Goal: Check status: Check status

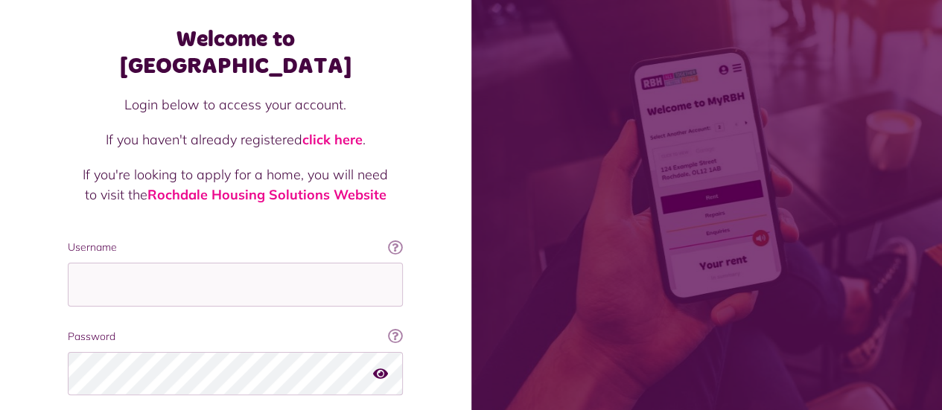
scroll to position [149, 0]
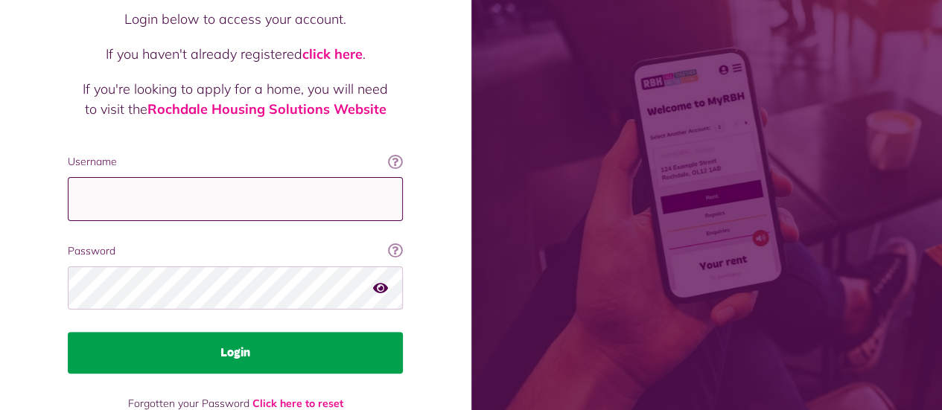
type input "**********"
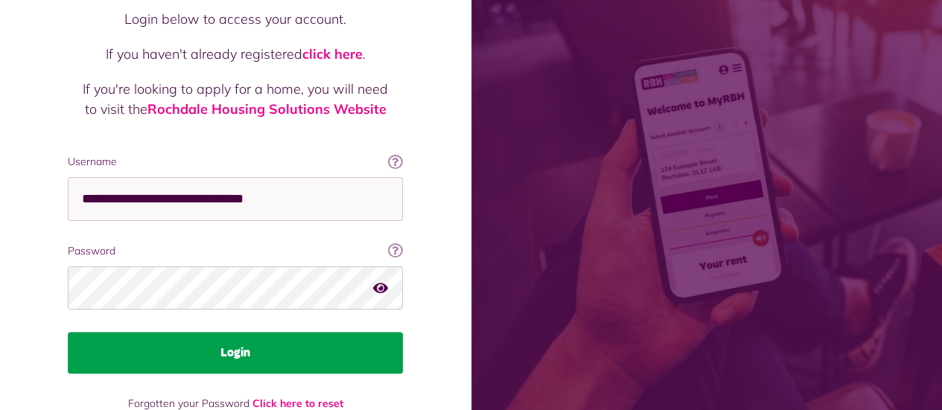
click at [182, 332] on button "Login" at bounding box center [235, 353] width 335 height 42
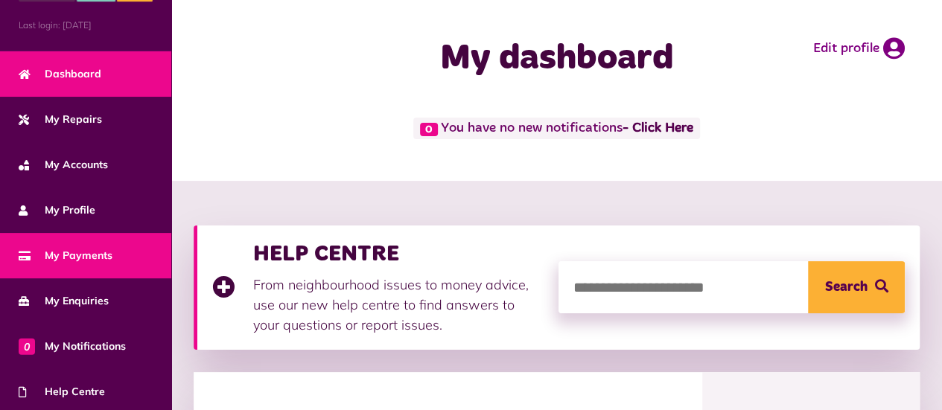
scroll to position [74, 0]
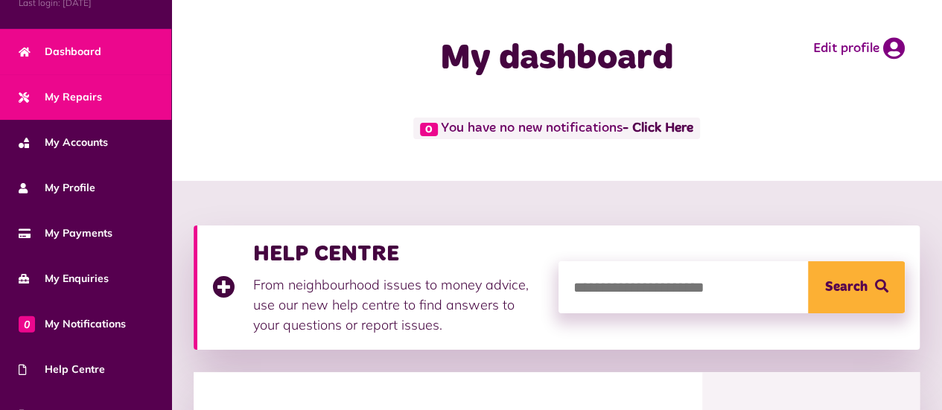
click at [74, 92] on span "My Repairs" at bounding box center [60, 97] width 83 height 16
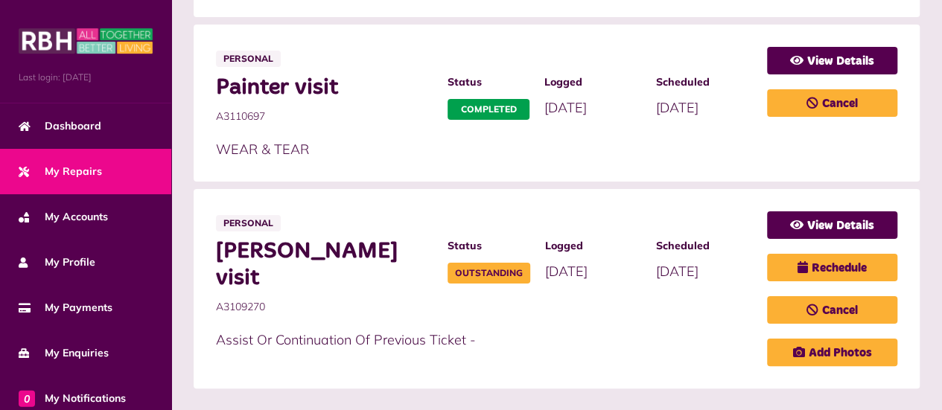
scroll to position [1100, 0]
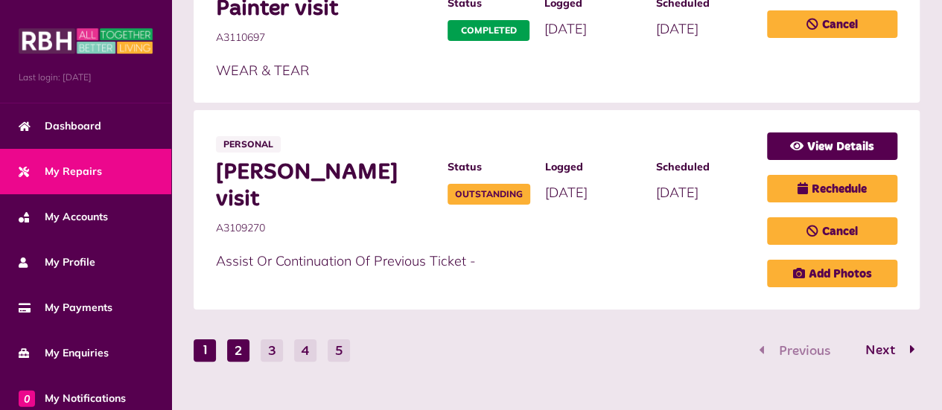
click at [244, 340] on button "2" at bounding box center [238, 351] width 22 height 22
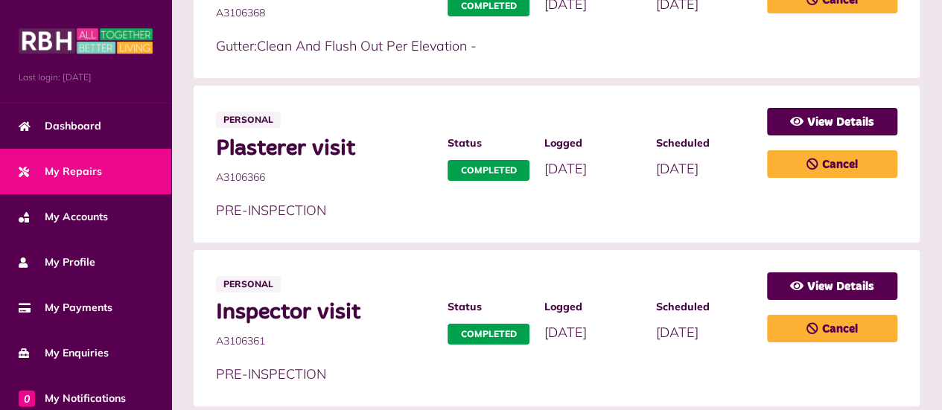
scroll to position [1040, 0]
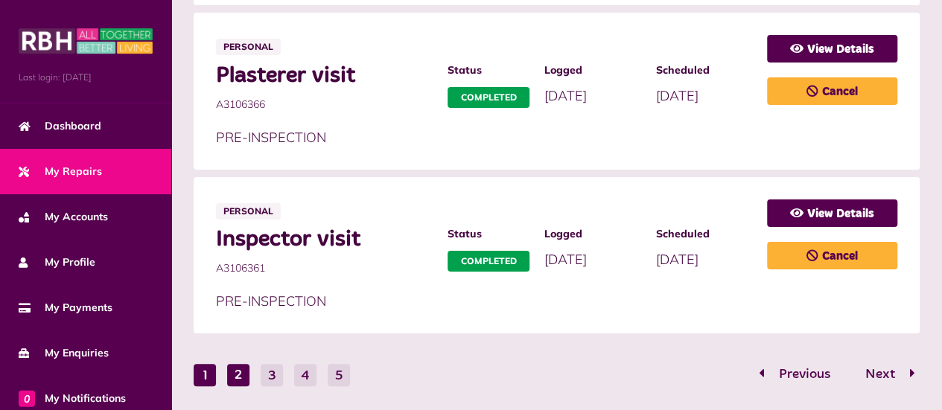
click at [207, 364] on button "1" at bounding box center [205, 375] width 22 height 22
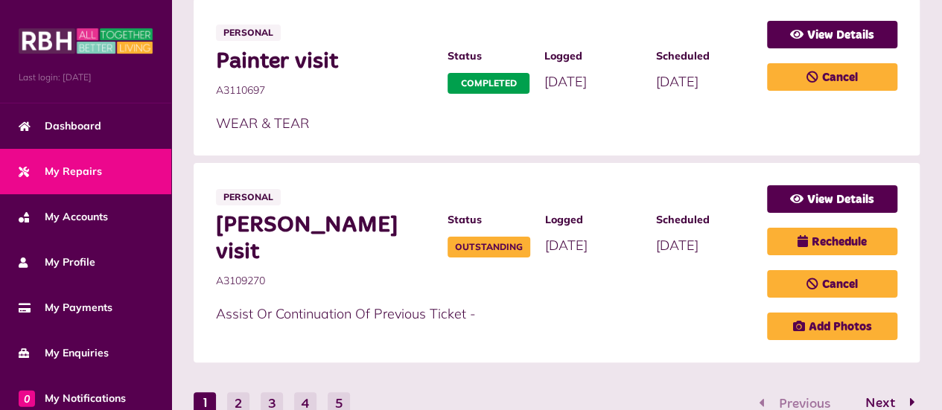
scroll to position [1100, 0]
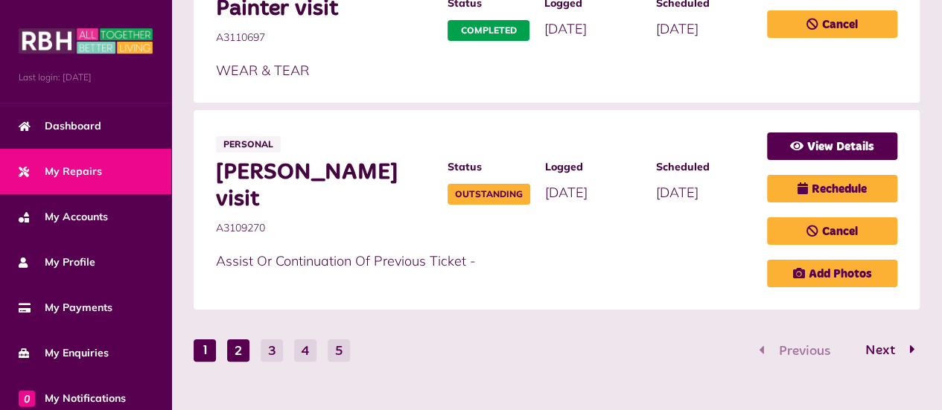
click at [238, 340] on button "2" at bounding box center [238, 351] width 22 height 22
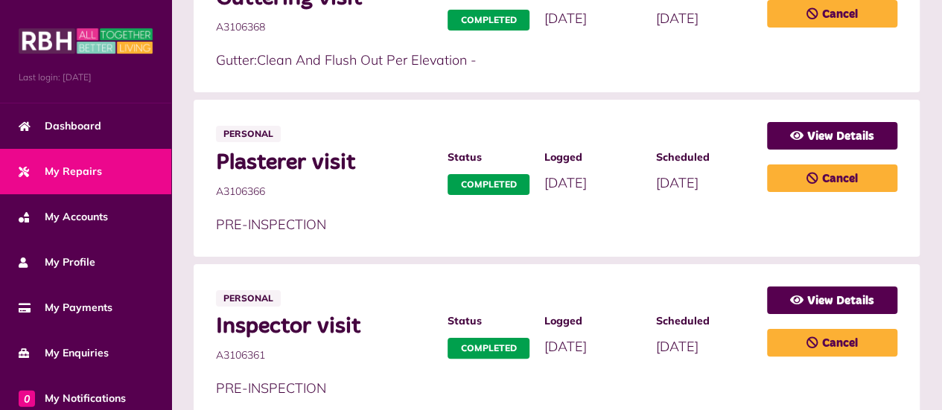
scroll to position [1040, 0]
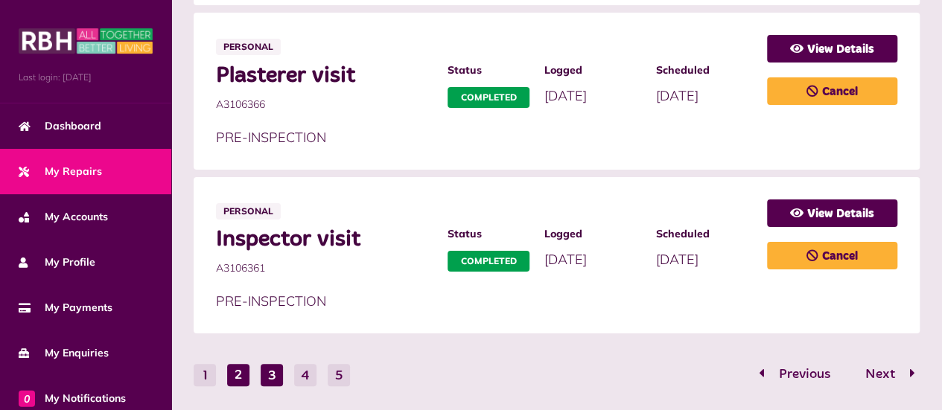
click at [276, 364] on button "3" at bounding box center [272, 375] width 22 height 22
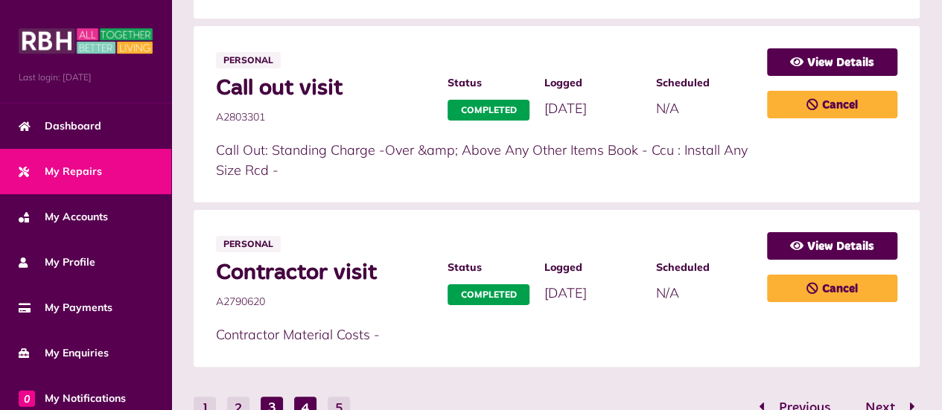
click at [299, 397] on button "4" at bounding box center [305, 408] width 22 height 22
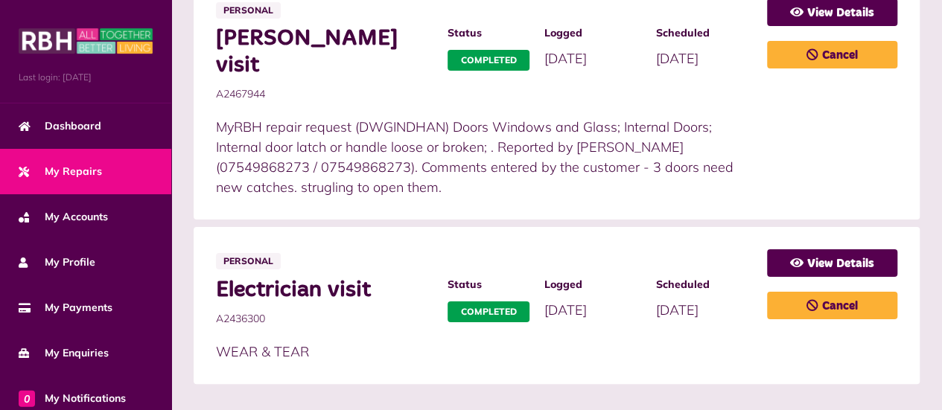
scroll to position [1181, 0]
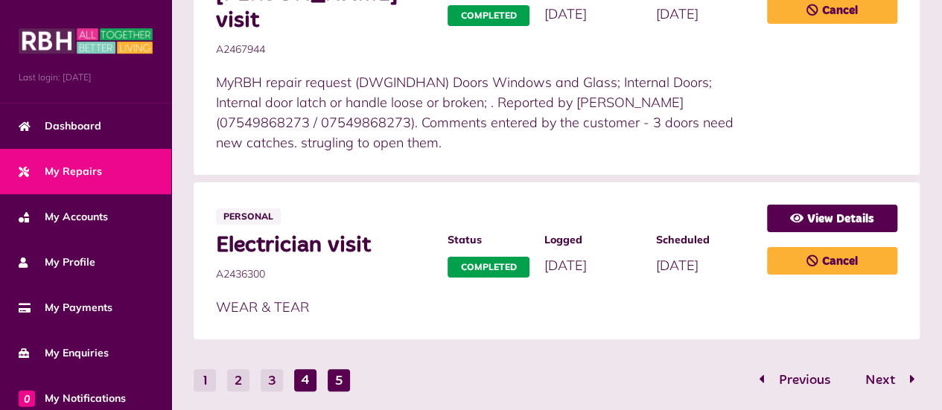
click at [340, 369] on button "5" at bounding box center [339, 380] width 22 height 22
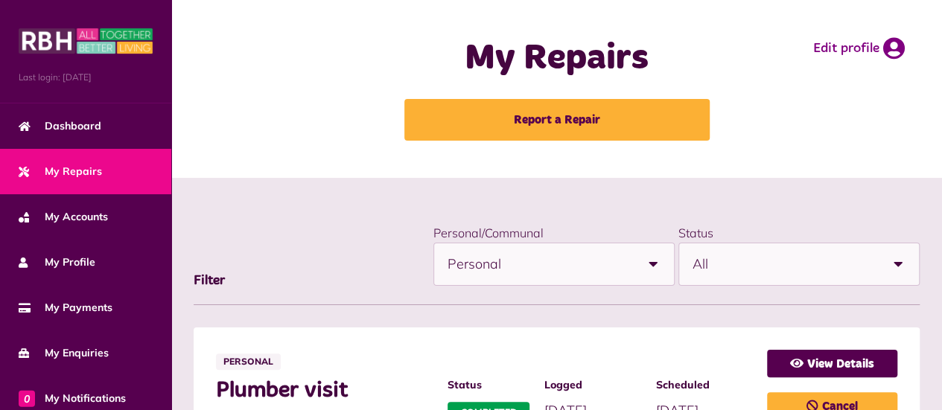
scroll to position [223, 0]
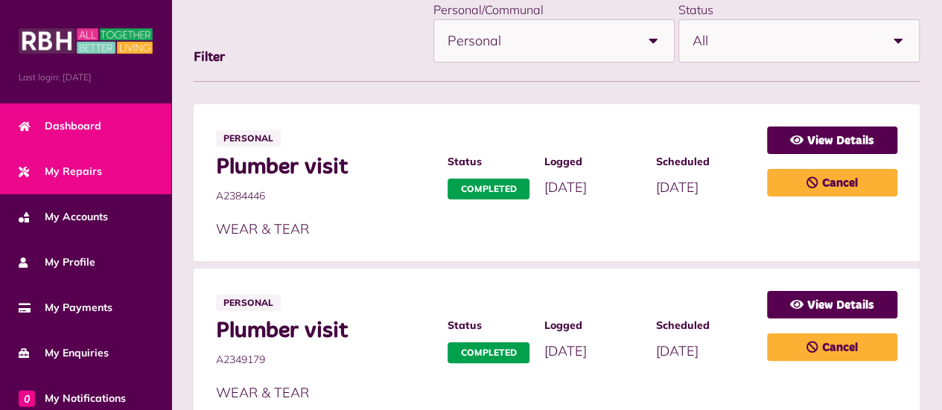
click at [88, 130] on span "Dashboard" at bounding box center [60, 126] width 83 height 16
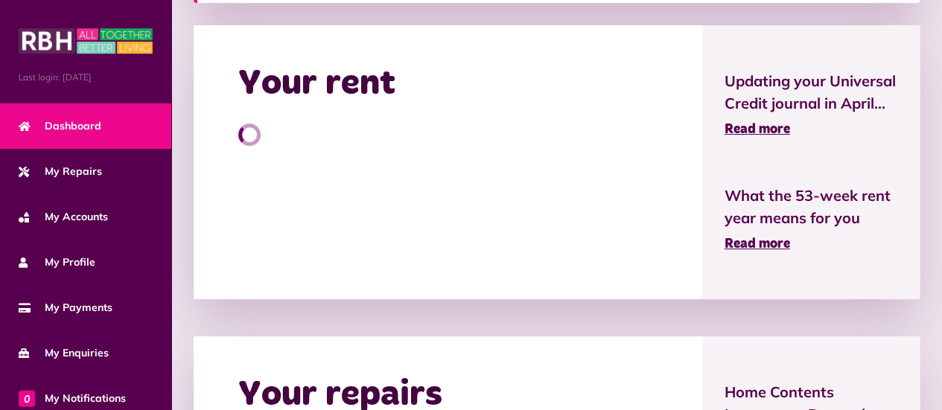
scroll to position [372, 0]
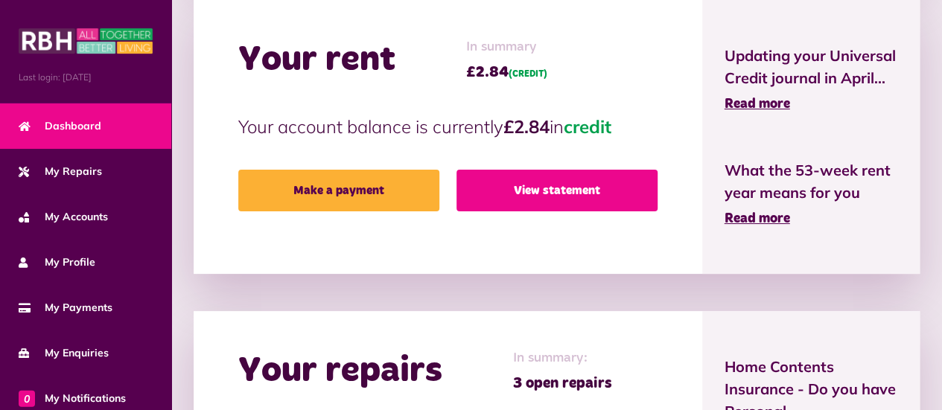
click at [533, 200] on link "View statement" at bounding box center [557, 191] width 201 height 42
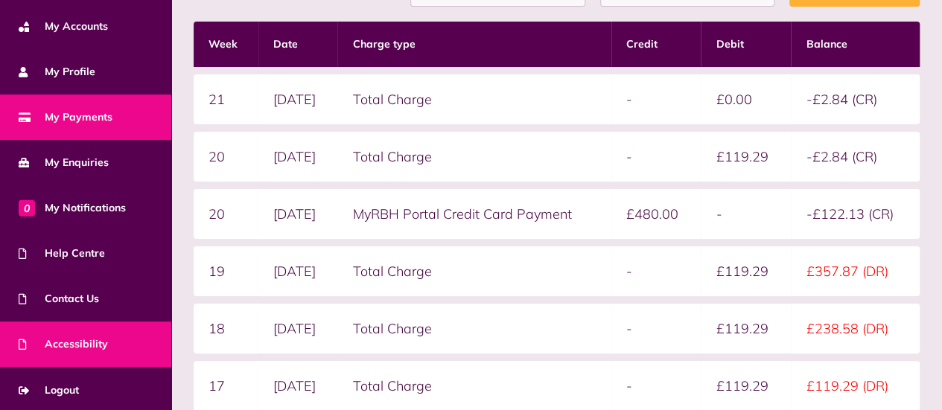
scroll to position [404, 0]
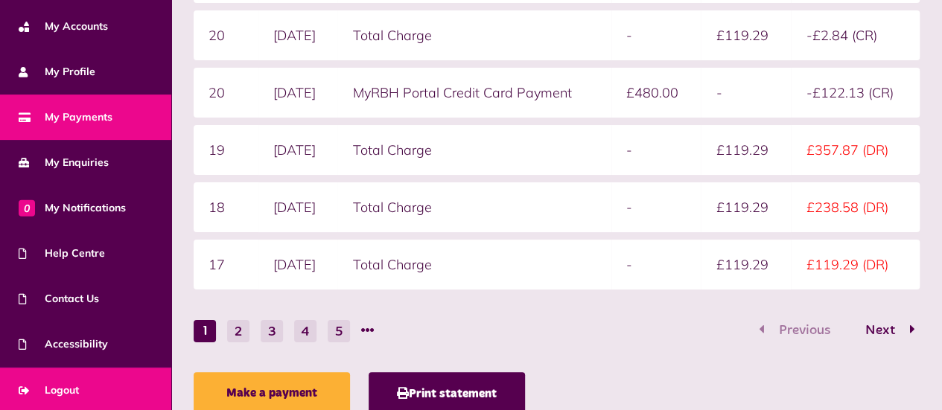
click at [80, 381] on link "Logout" at bounding box center [85, 390] width 171 height 45
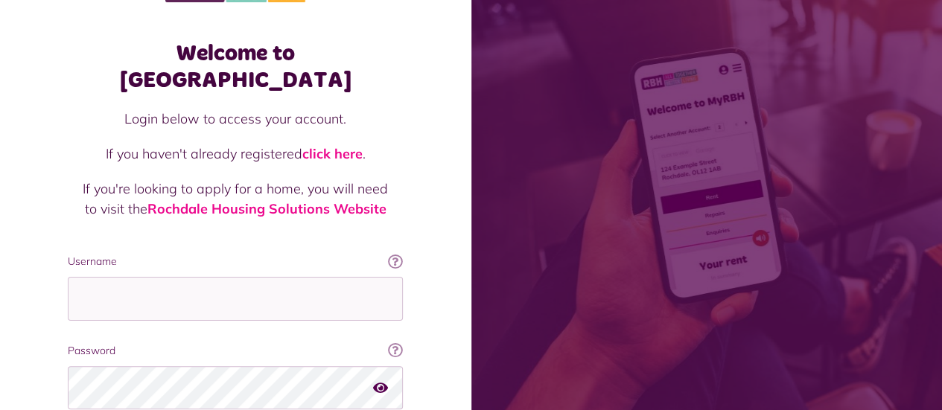
scroll to position [149, 0]
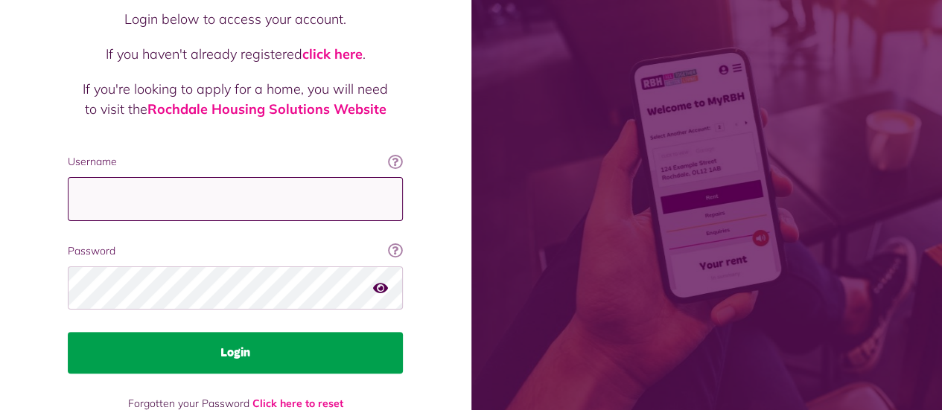
type input "**********"
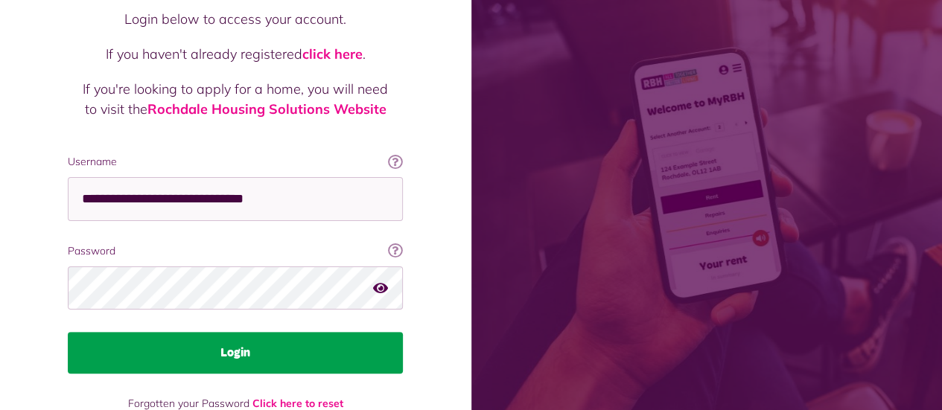
click at [212, 332] on button "Login" at bounding box center [235, 353] width 335 height 42
click at [250, 332] on button "Login" at bounding box center [235, 353] width 335 height 42
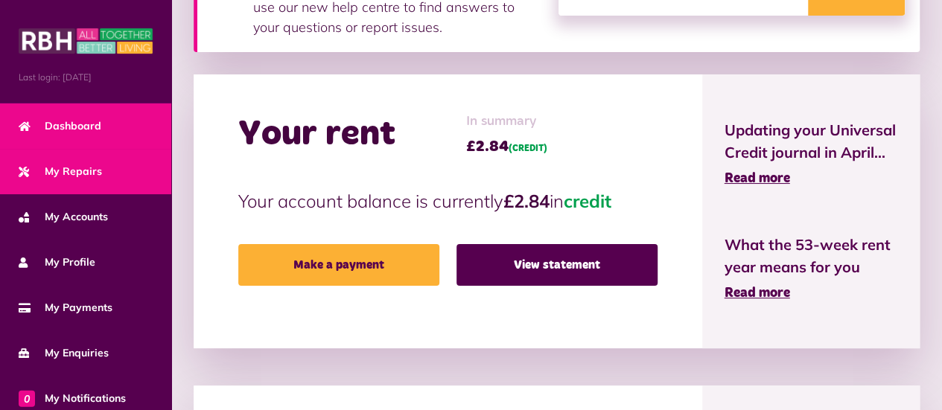
click at [92, 168] on span "My Repairs" at bounding box center [60, 172] width 83 height 16
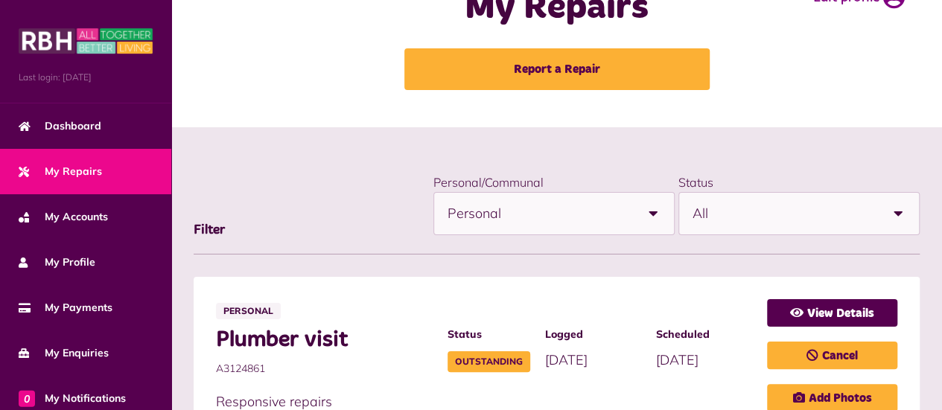
scroll to position [74, 0]
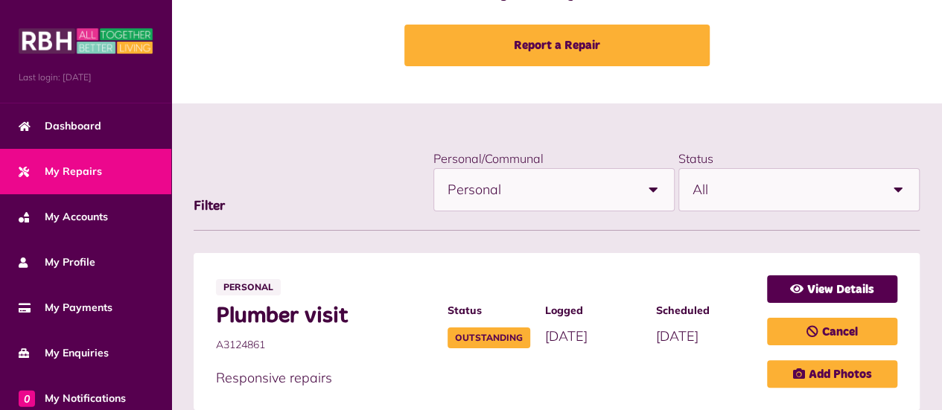
click at [652, 189] on b at bounding box center [653, 190] width 42 height 42
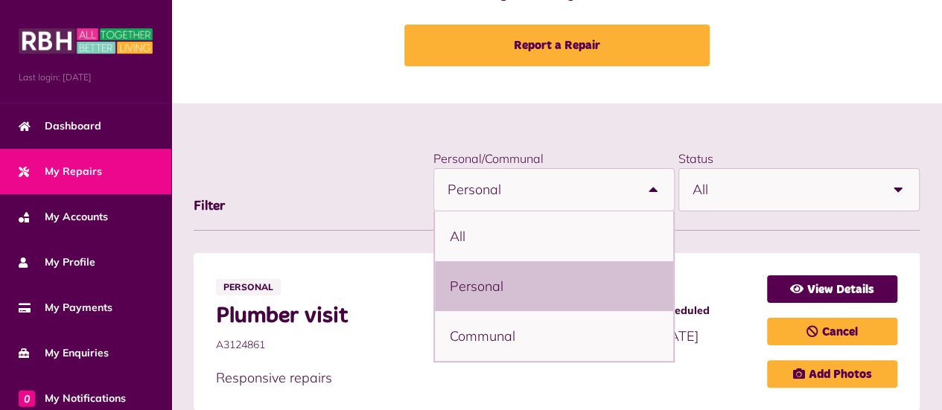
click at [643, 190] on b at bounding box center [653, 190] width 42 height 42
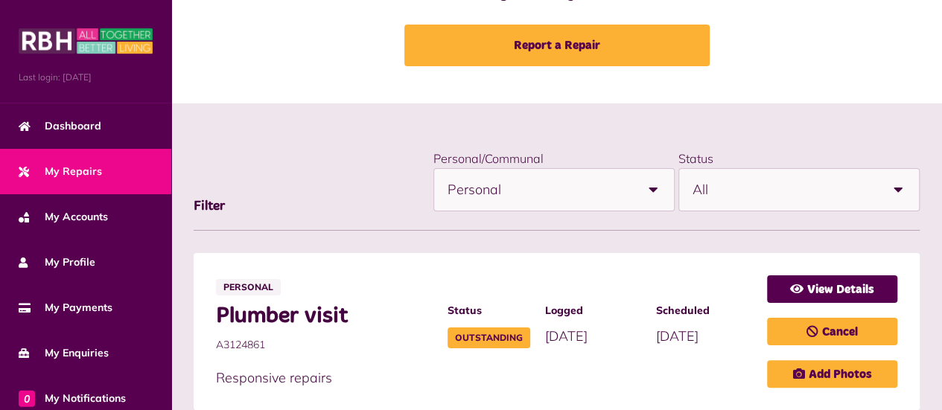
click at [823, 197] on span "All" at bounding box center [785, 190] width 185 height 42
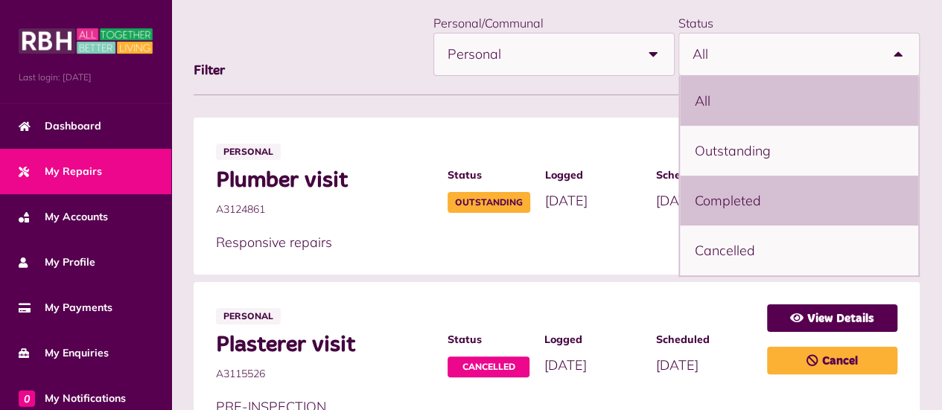
scroll to position [223, 0]
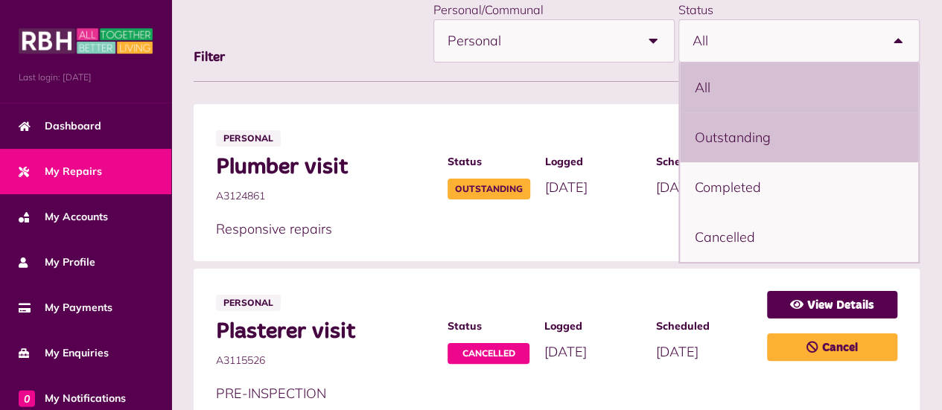
click at [751, 150] on li "Outstanding" at bounding box center [799, 137] width 238 height 50
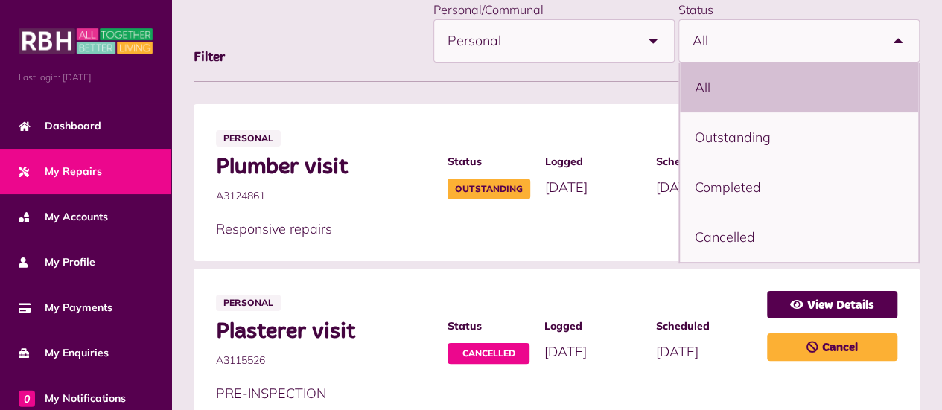
select select "**********"
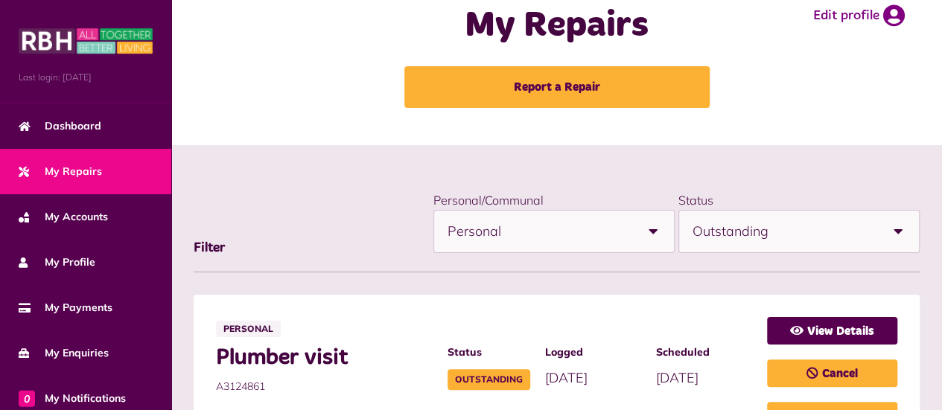
scroll to position [0, 0]
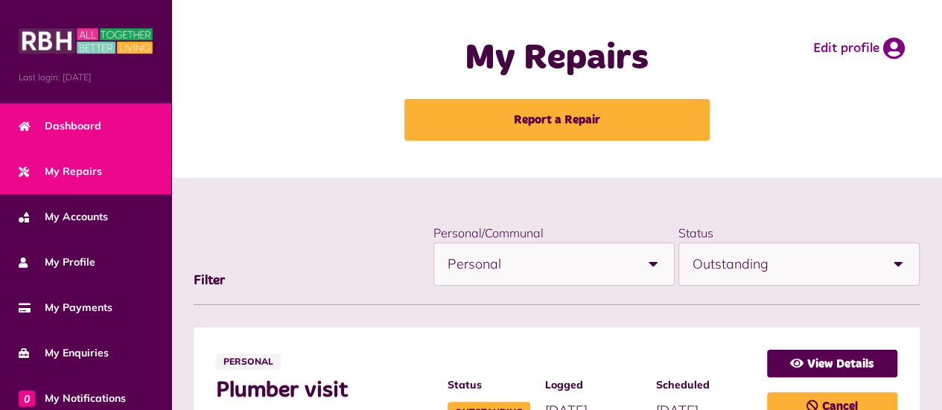
click at [91, 130] on span "Dashboard" at bounding box center [60, 126] width 83 height 16
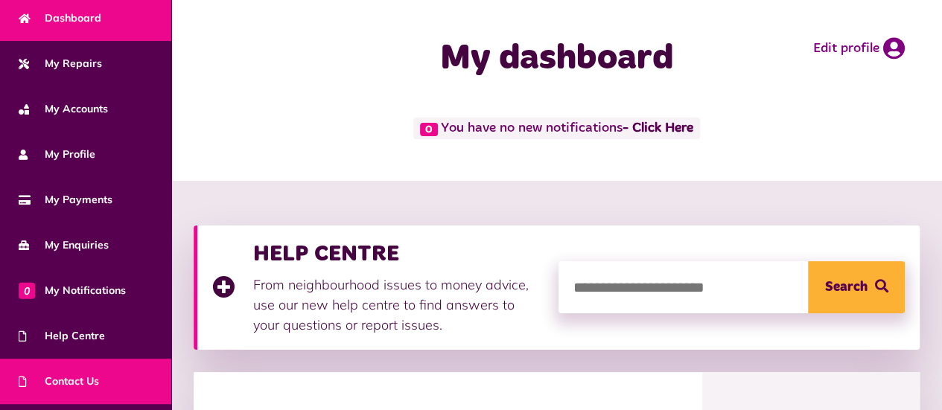
scroll to position [191, 0]
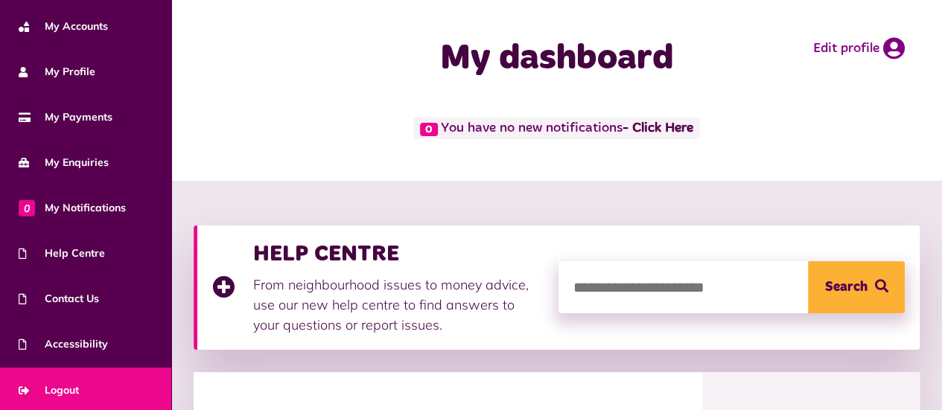
click at [60, 388] on span "Logout" at bounding box center [49, 391] width 60 height 16
